Goal: Task Accomplishment & Management: Use online tool/utility

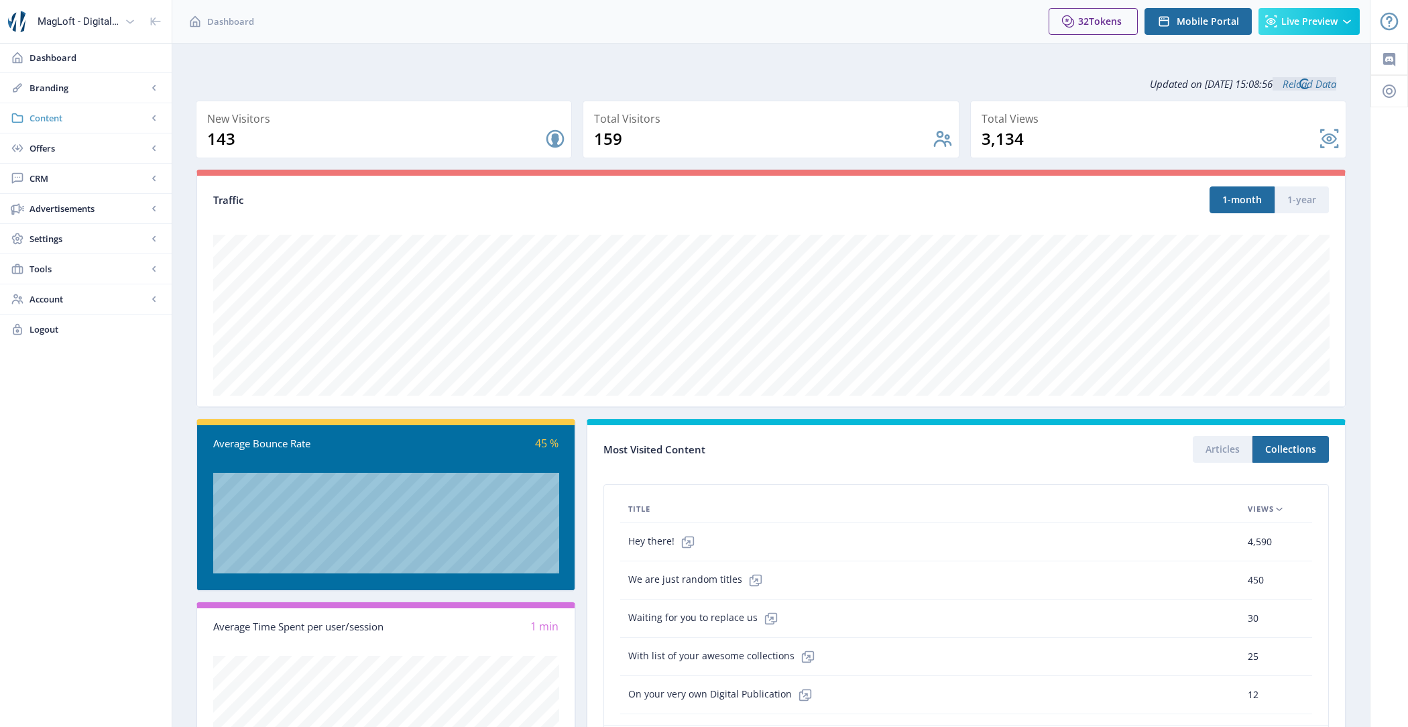
click at [82, 120] on span "Content" at bounding box center [89, 117] width 118 height 13
click at [102, 198] on link "Import PDF" at bounding box center [85, 209] width 145 height 30
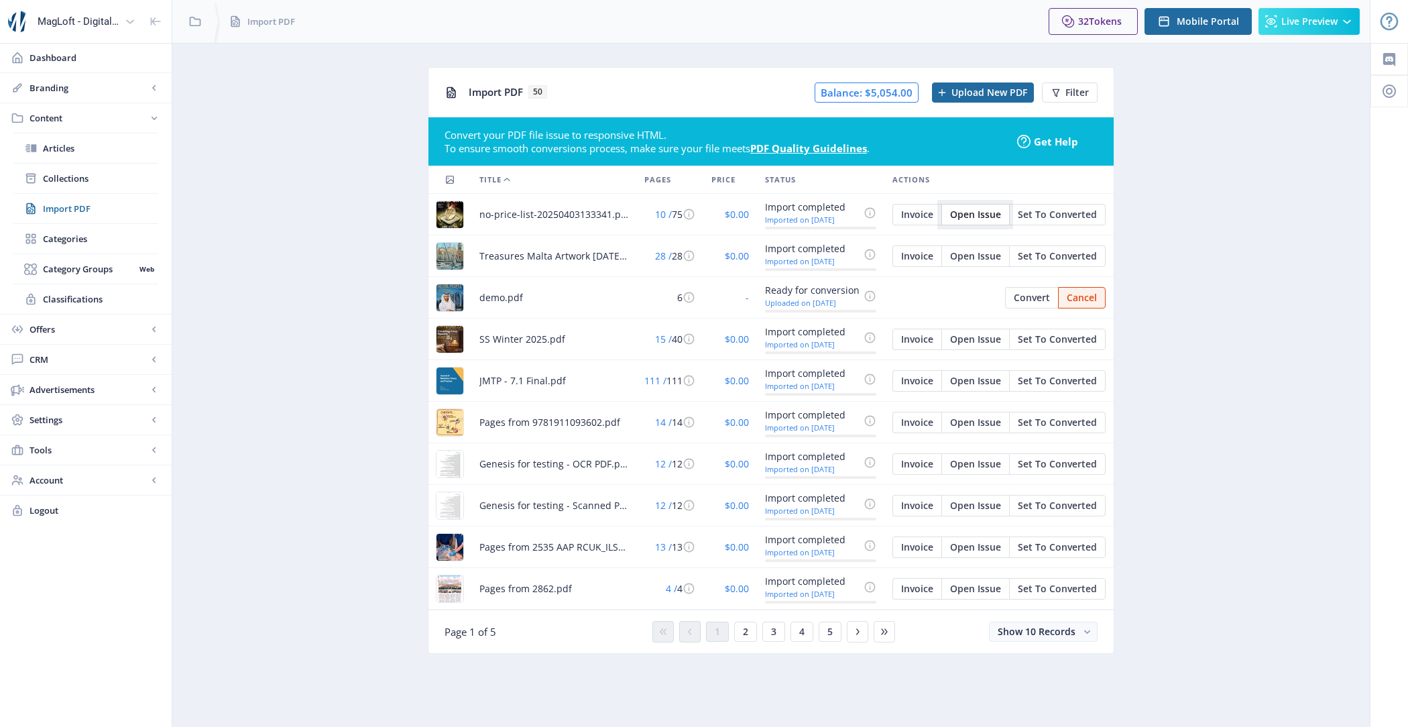
click at [982, 210] on span "Open Issue" at bounding box center [975, 214] width 51 height 11
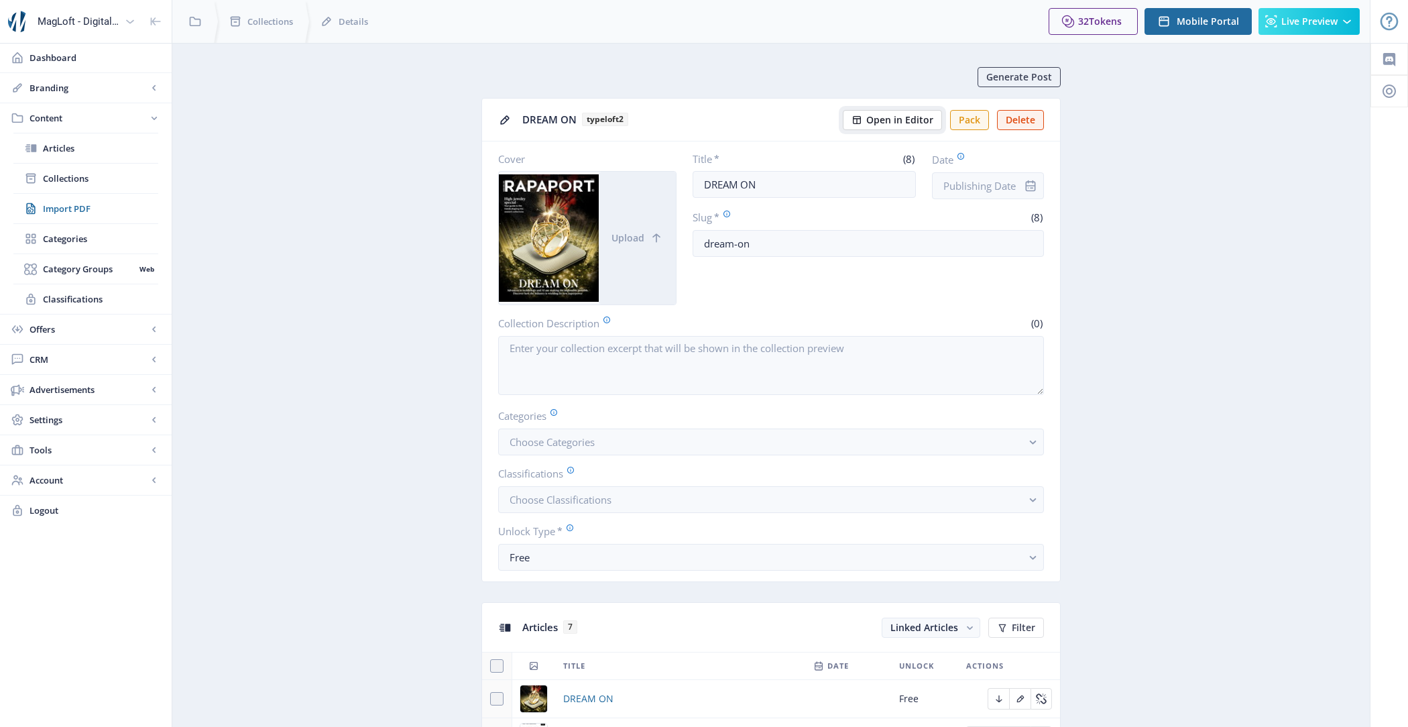
click at [876, 119] on span "Open in Editor" at bounding box center [899, 120] width 67 height 11
click at [1305, 24] on span "Live Preview" at bounding box center [1309, 21] width 56 height 11
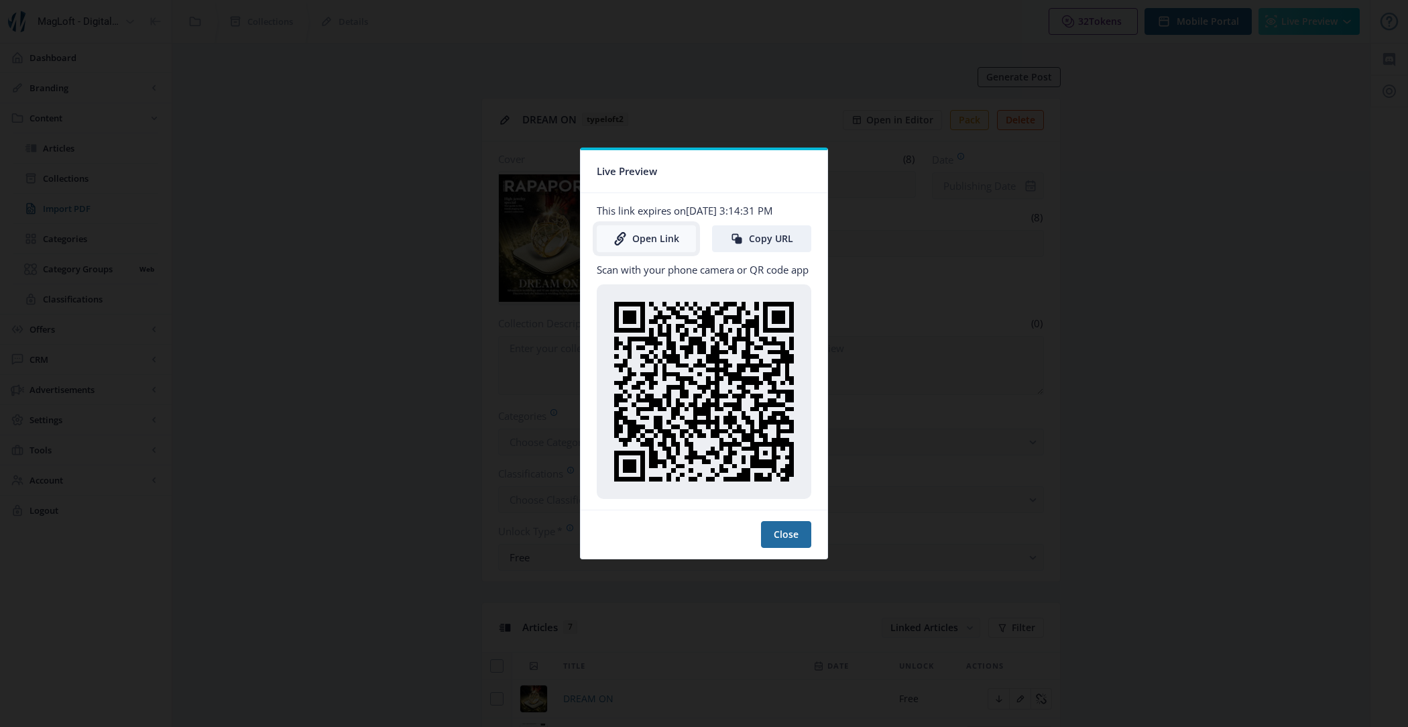
click at [637, 236] on link "Open Link" at bounding box center [646, 238] width 99 height 27
click at [790, 522] on button "Close" at bounding box center [786, 534] width 50 height 27
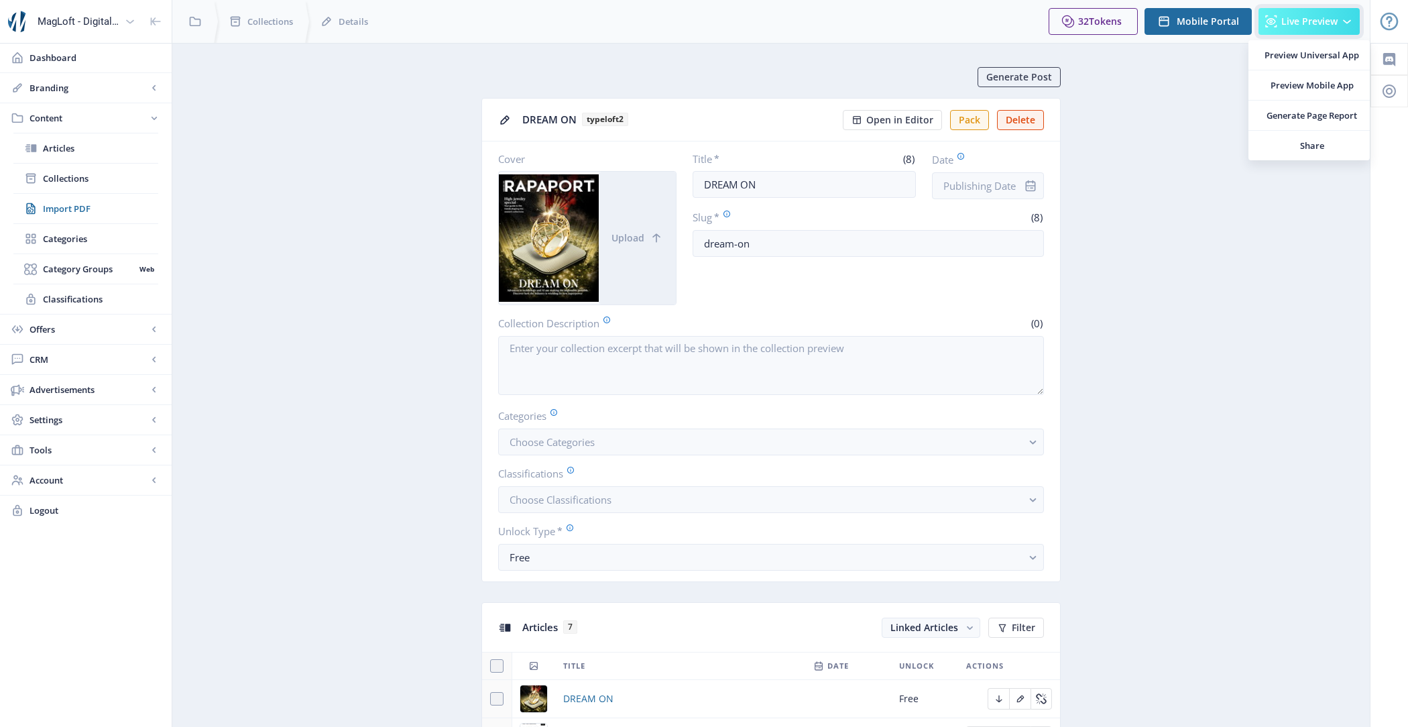
click at [1323, 29] on button "Live Preview" at bounding box center [1309, 21] width 101 height 27
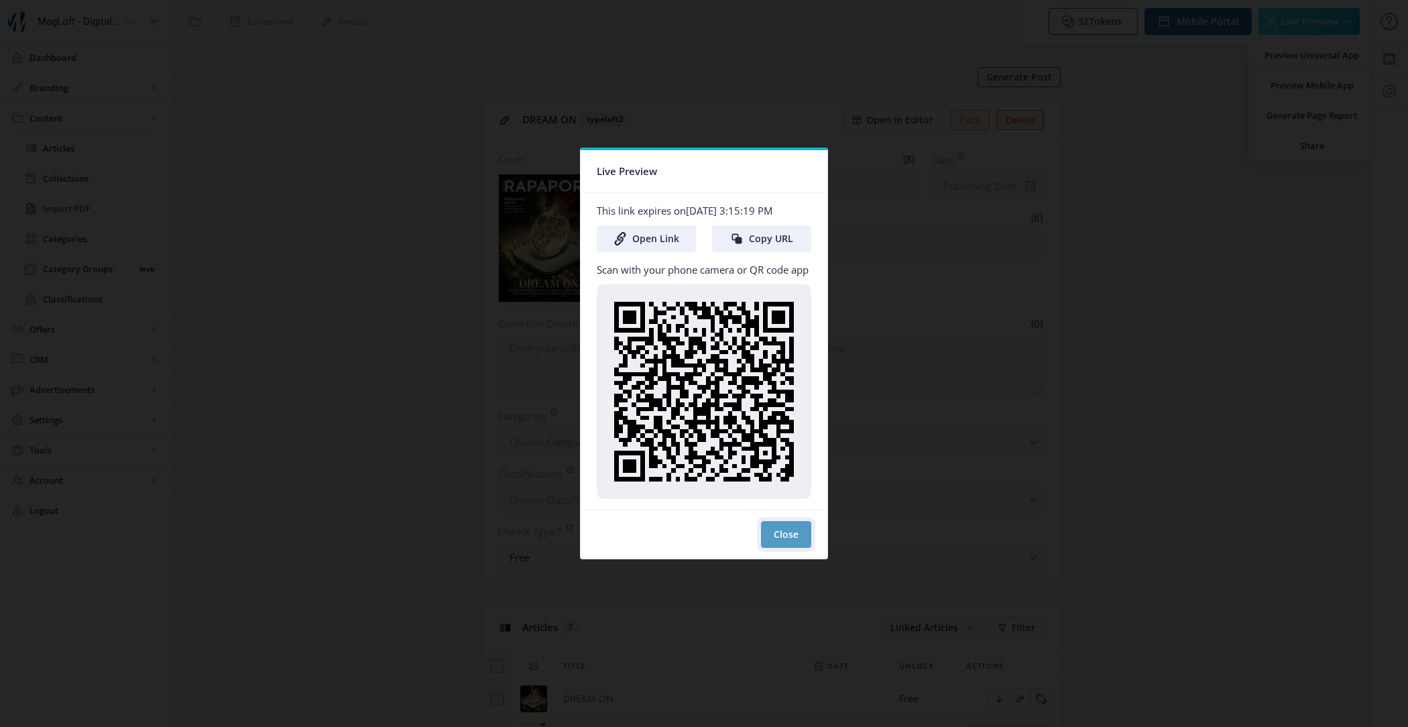
click at [784, 530] on button "Close" at bounding box center [786, 534] width 50 height 27
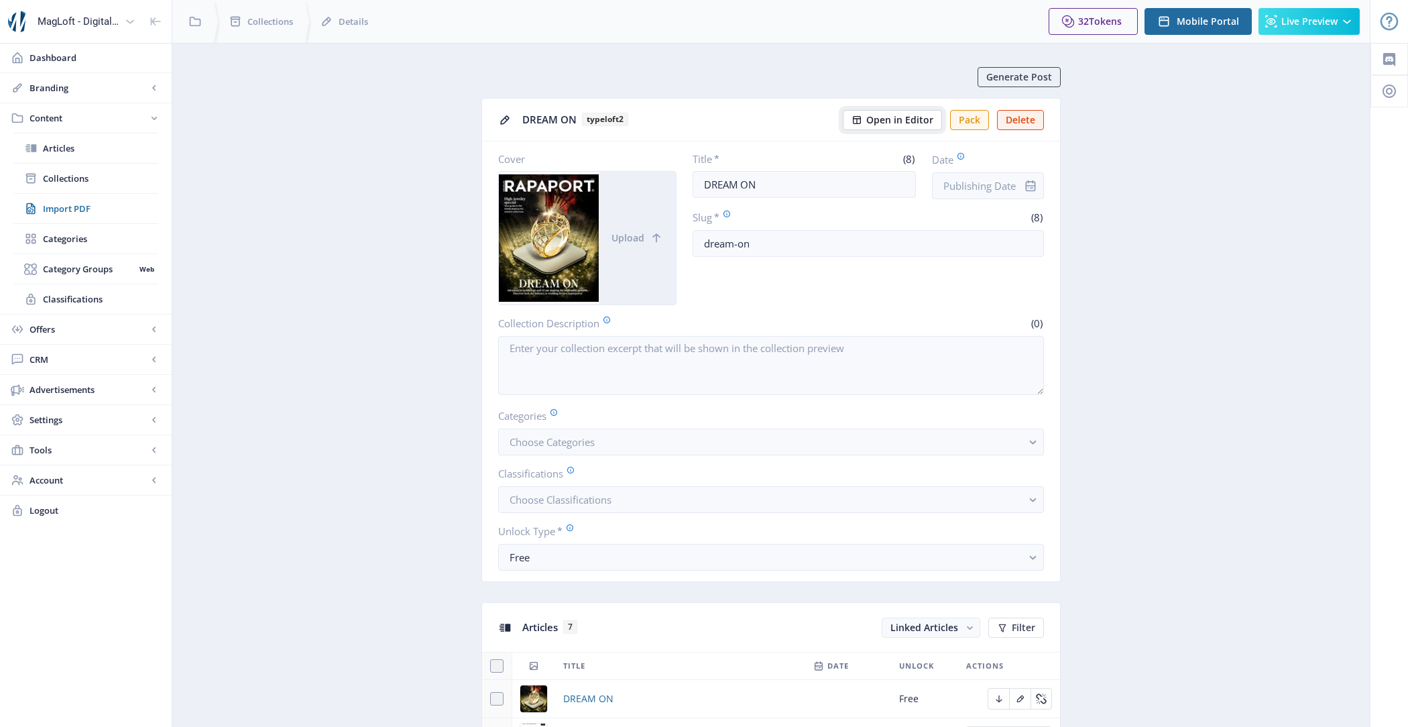
click at [900, 121] on span "Open in Editor" at bounding box center [899, 120] width 67 height 11
click at [1337, 9] on button "Live Preview" at bounding box center [1309, 21] width 101 height 27
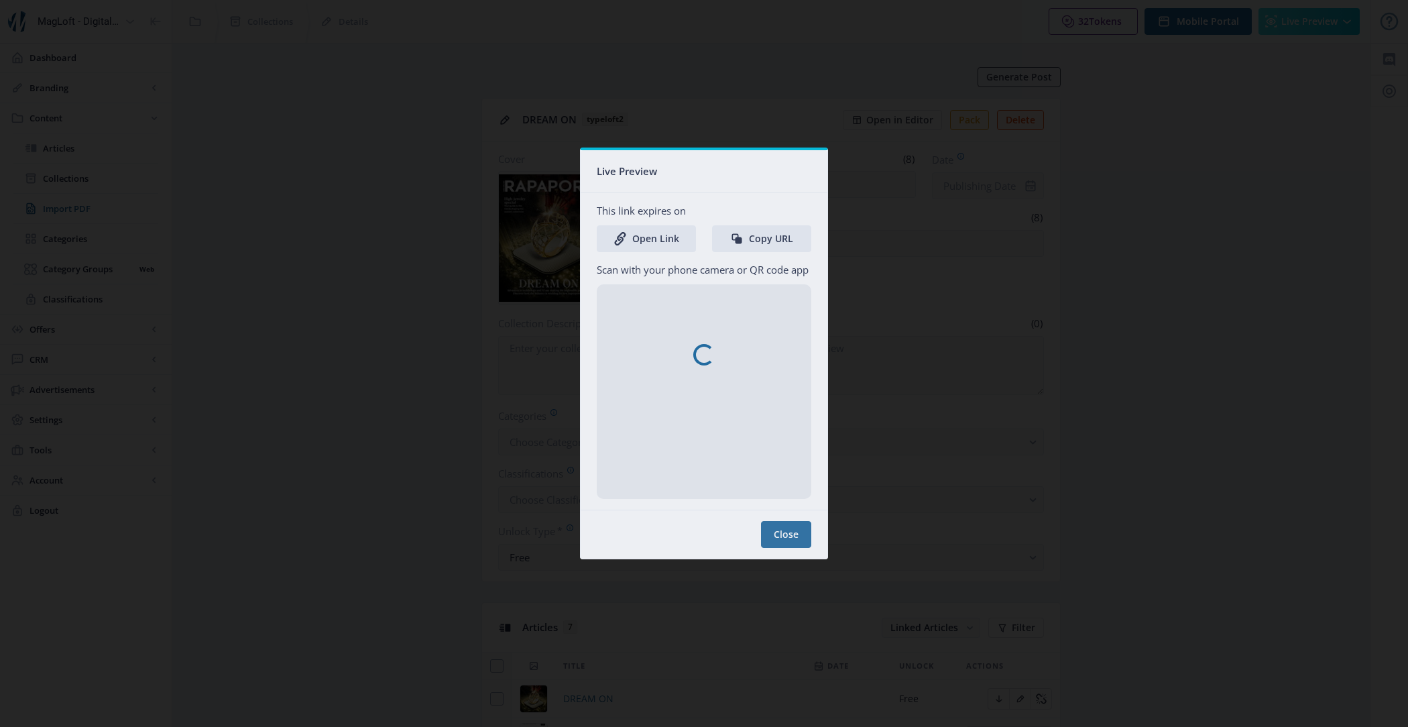
click at [641, 240] on nb-spinner at bounding box center [704, 354] width 247 height 408
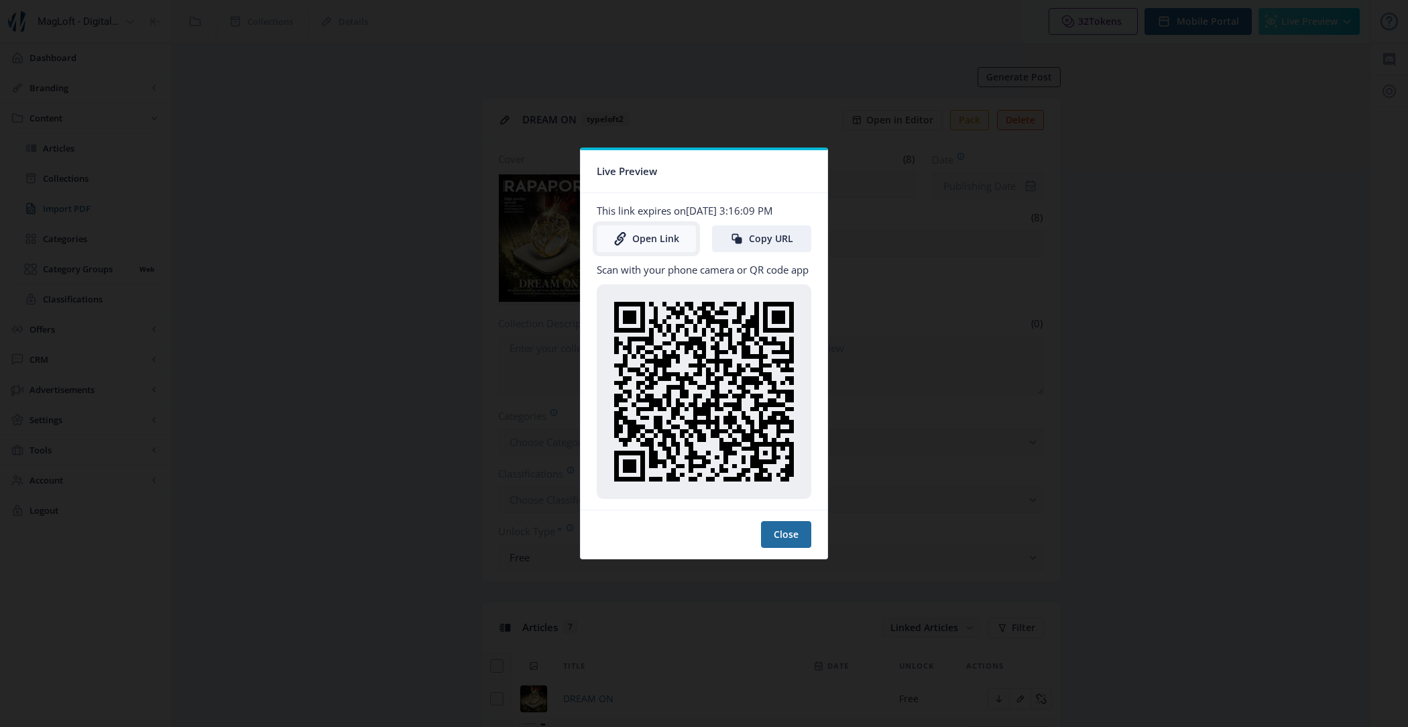
click at [614, 239] on icon at bounding box center [620, 238] width 13 height 13
click at [647, 251] on link "Open Link" at bounding box center [646, 238] width 99 height 27
click at [789, 521] on button "Close" at bounding box center [786, 534] width 50 height 27
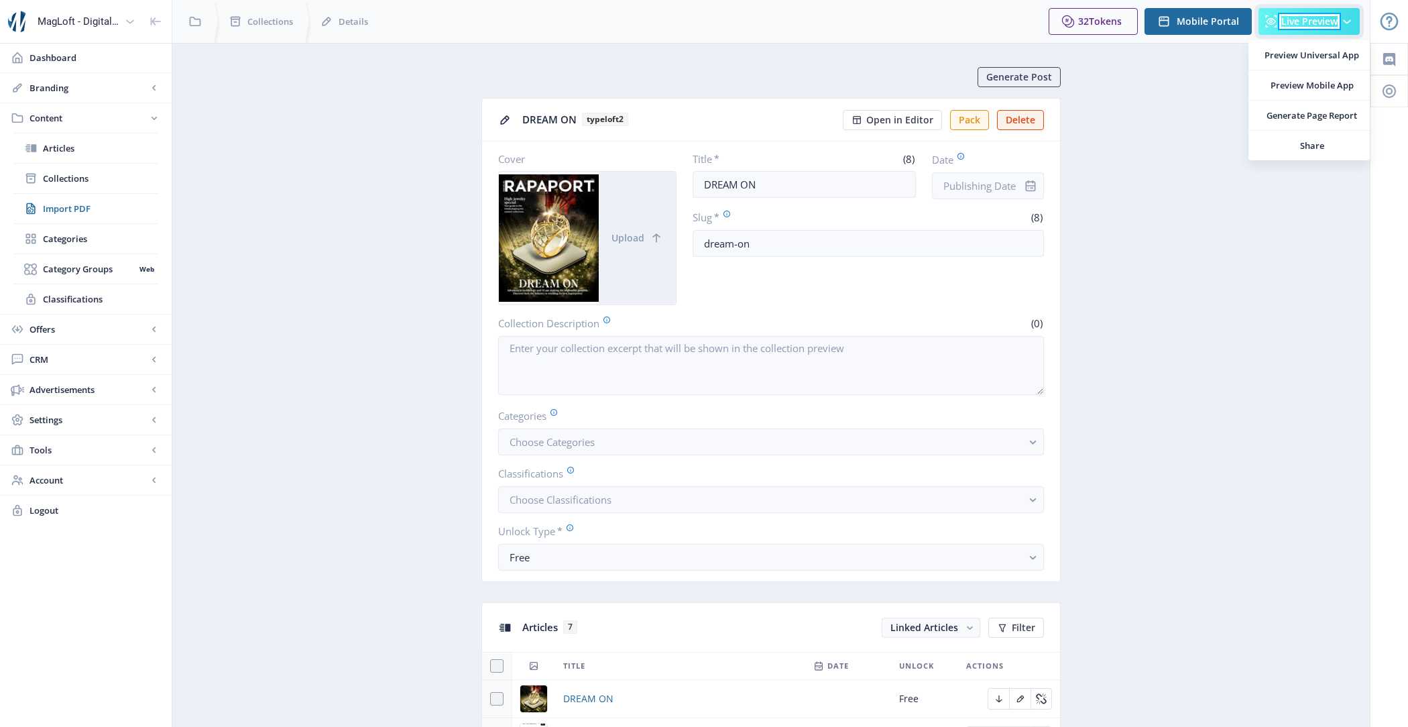
click at [1309, 21] on span "Live Preview" at bounding box center [1309, 21] width 56 height 11
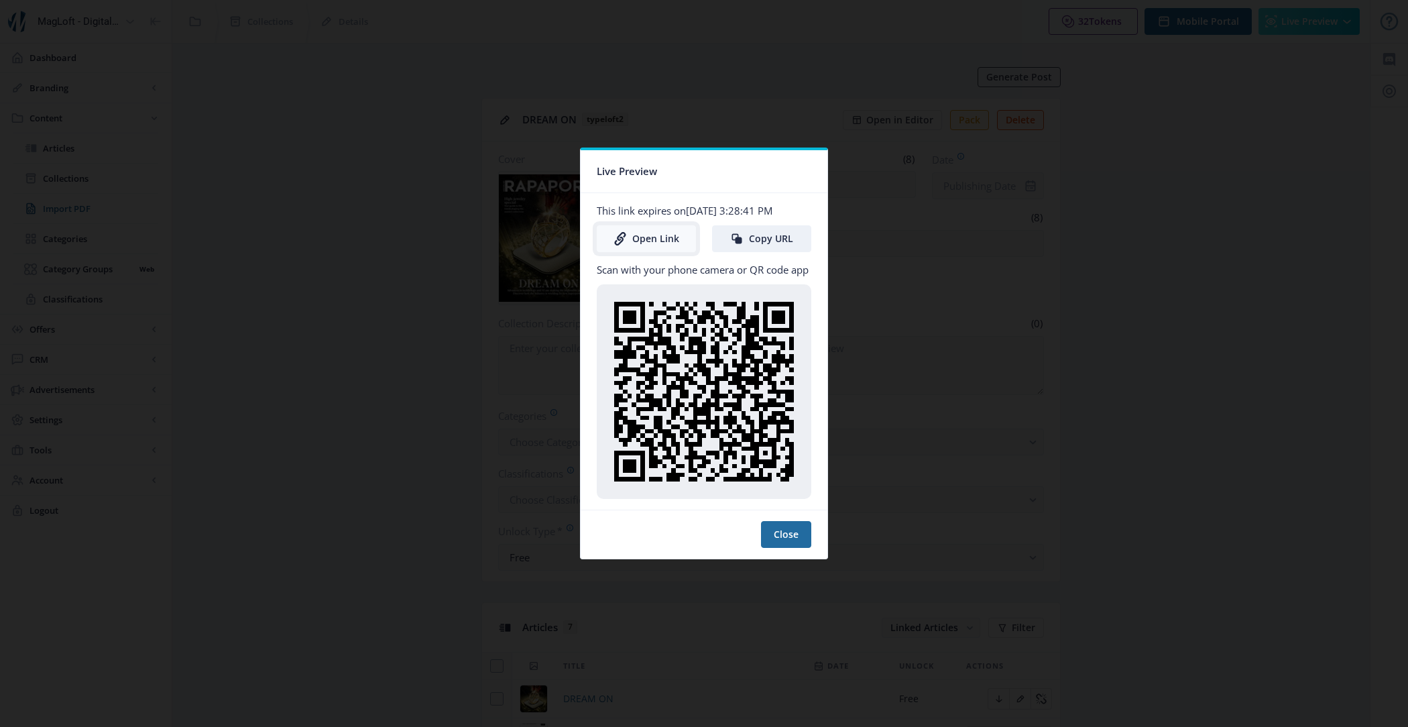
click at [653, 235] on link "Open Link" at bounding box center [646, 238] width 99 height 27
click at [795, 524] on button "Close" at bounding box center [786, 534] width 50 height 27
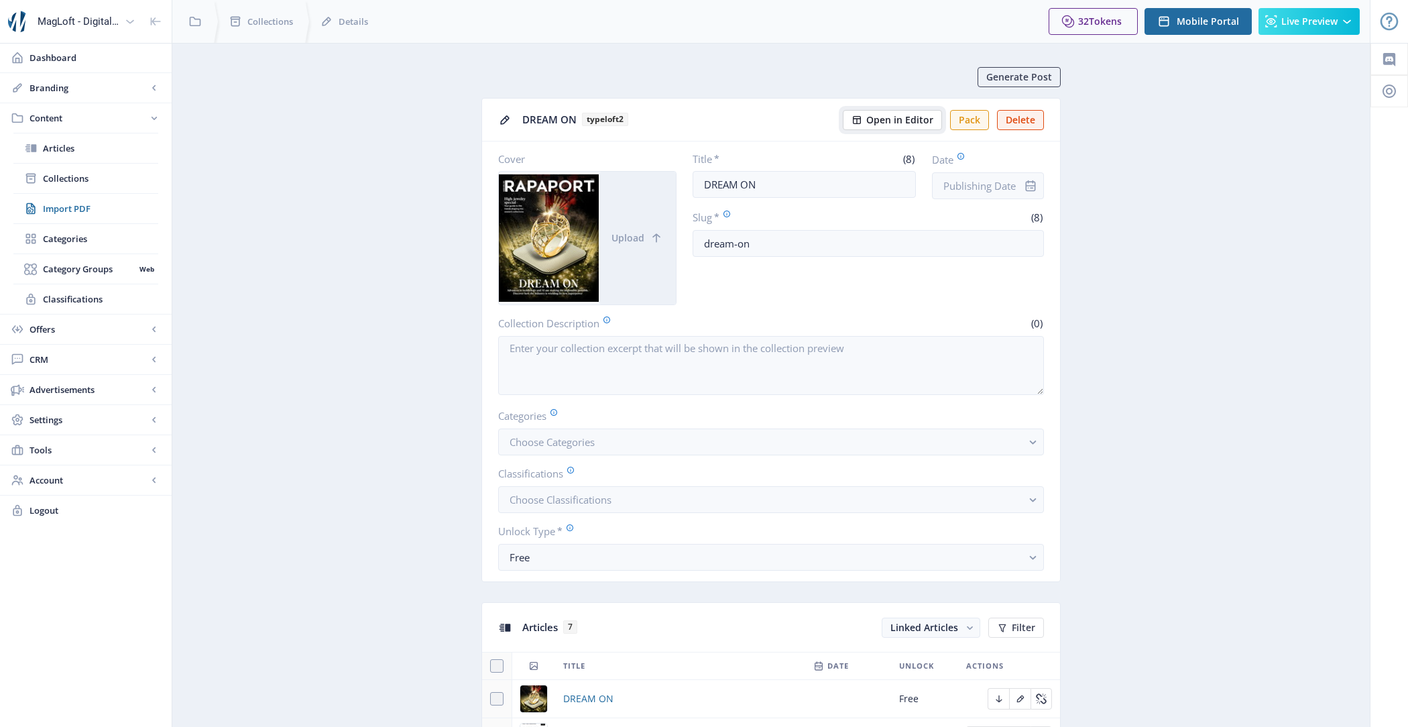
click at [906, 117] on span "Open in Editor" at bounding box center [899, 120] width 67 height 11
click at [95, 178] on span "Collections" at bounding box center [100, 178] width 115 height 13
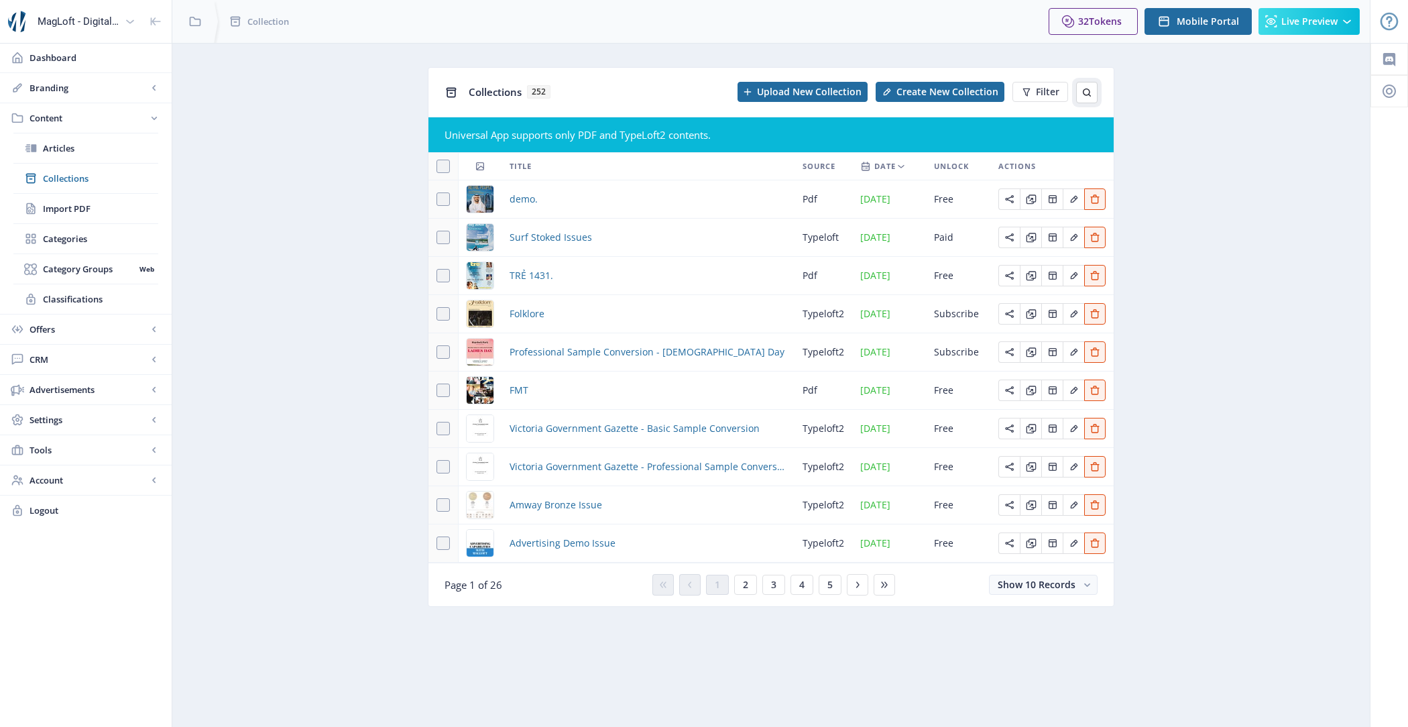
click at [1084, 95] on icon at bounding box center [1087, 92] width 11 height 11
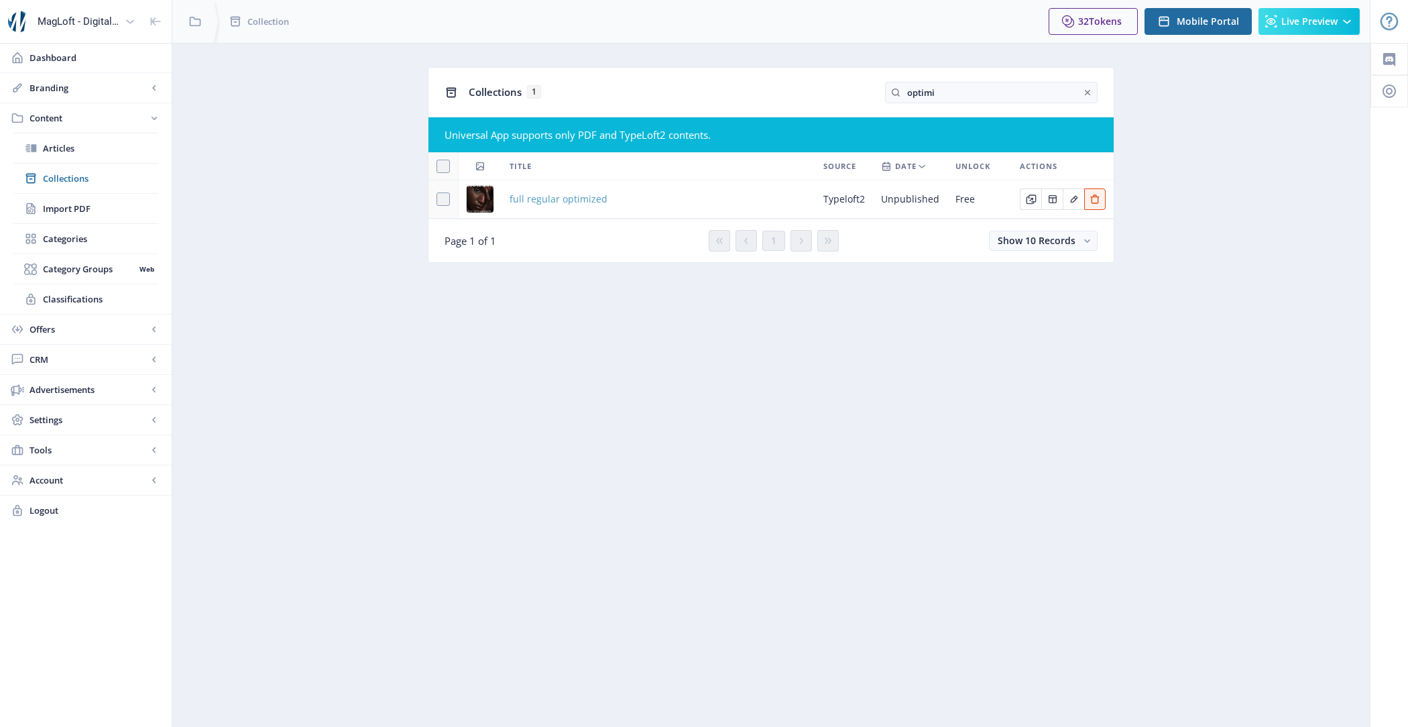
type input "optimi"
click at [566, 197] on span "full regular optimized" at bounding box center [559, 199] width 98 height 16
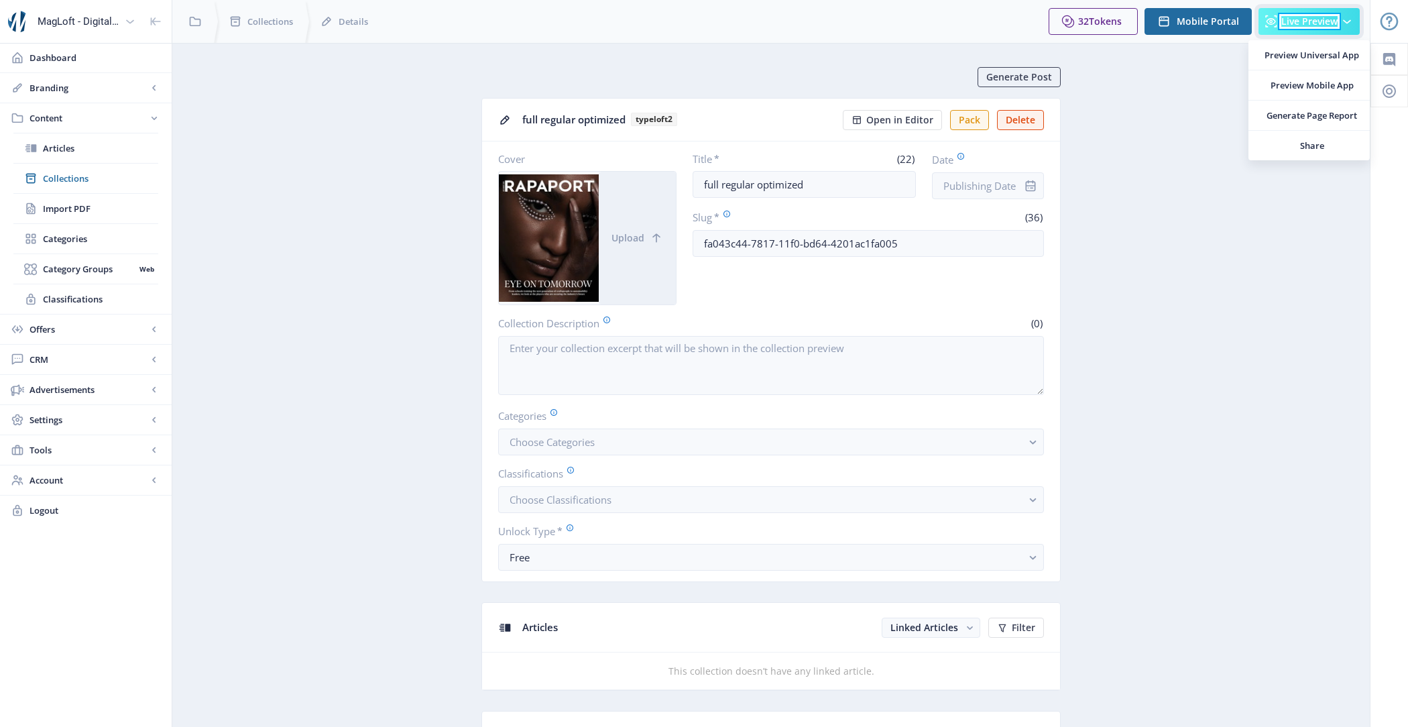
click at [1310, 22] on span "Live Preview" at bounding box center [1309, 21] width 56 height 11
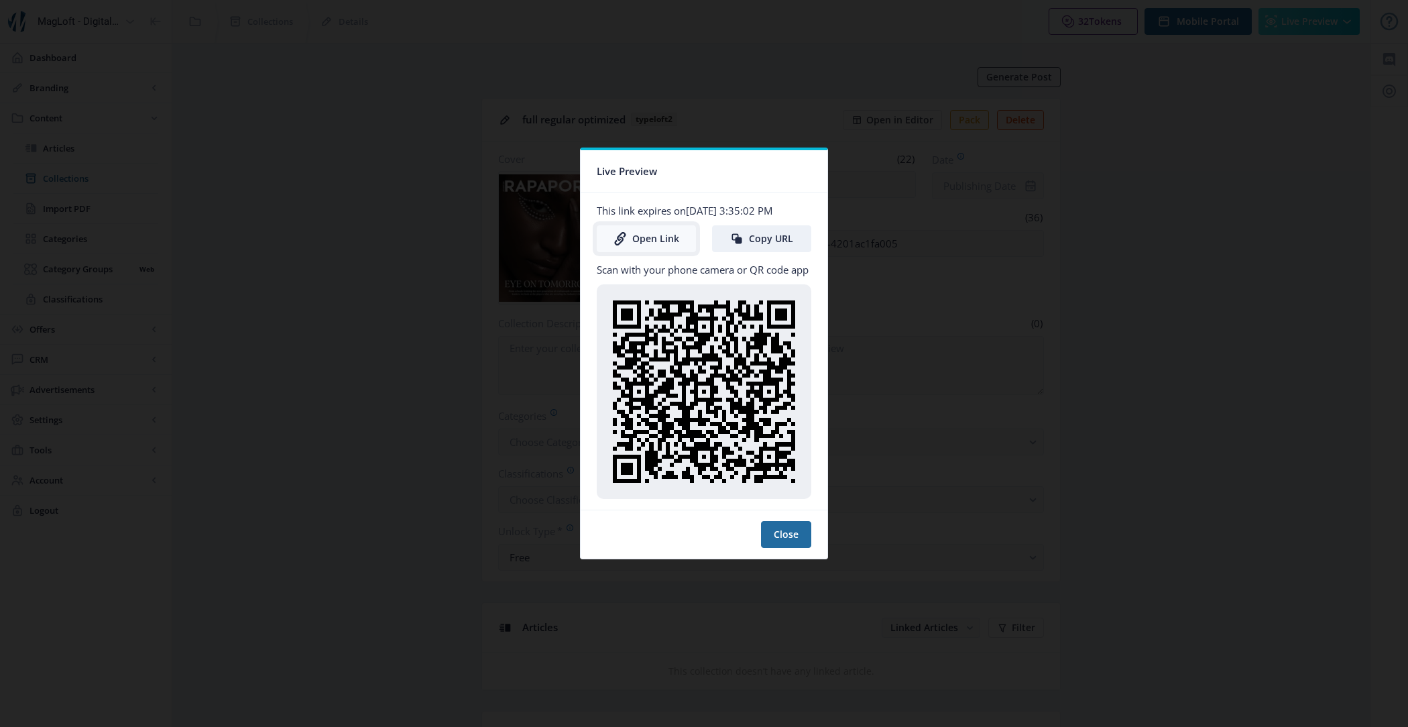
click at [663, 243] on link "Open Link" at bounding box center [646, 238] width 99 height 27
